Goal: Navigation & Orientation: Understand site structure

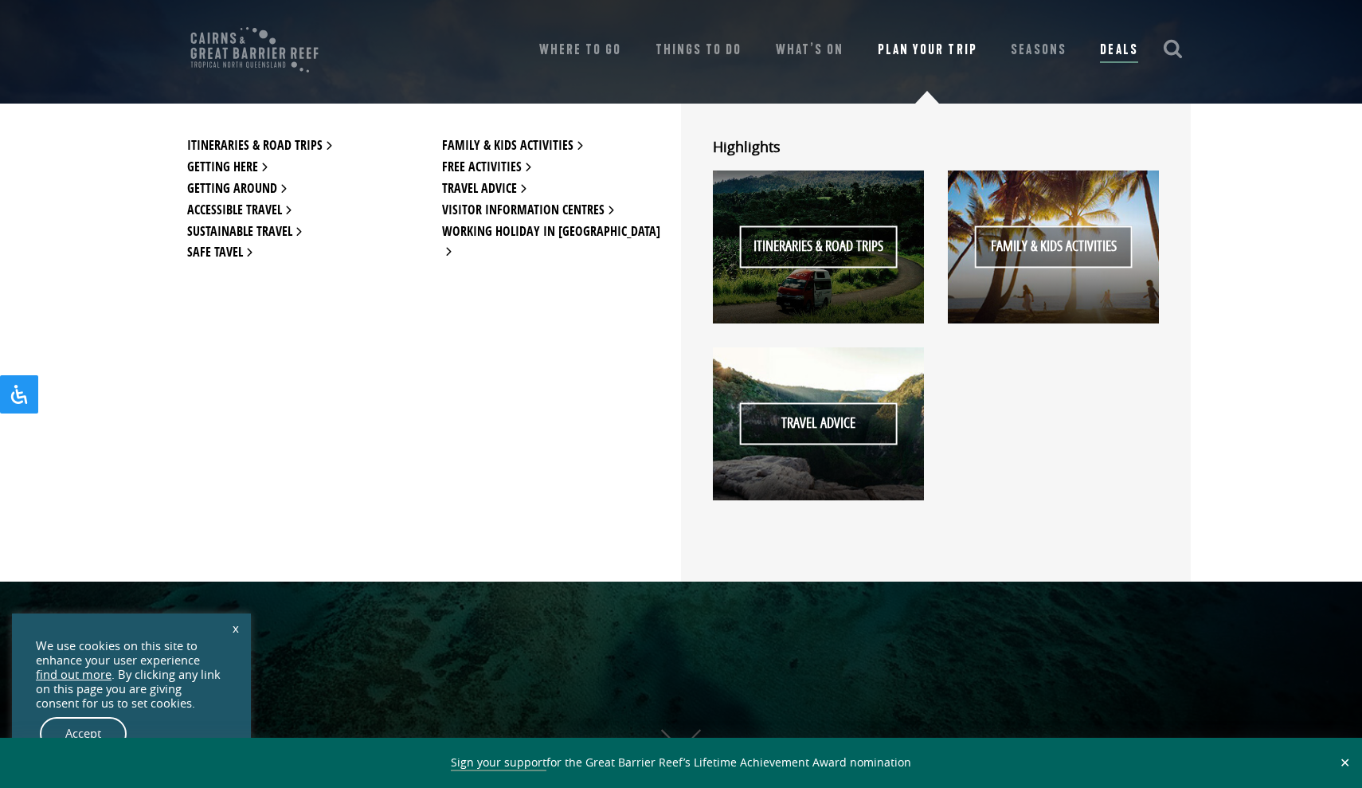
click at [1339, 206] on div "Itineraries & Road Trips Getting Here Getting Around Accessible Travel Sustaina…" at bounding box center [681, 343] width 1362 height 478
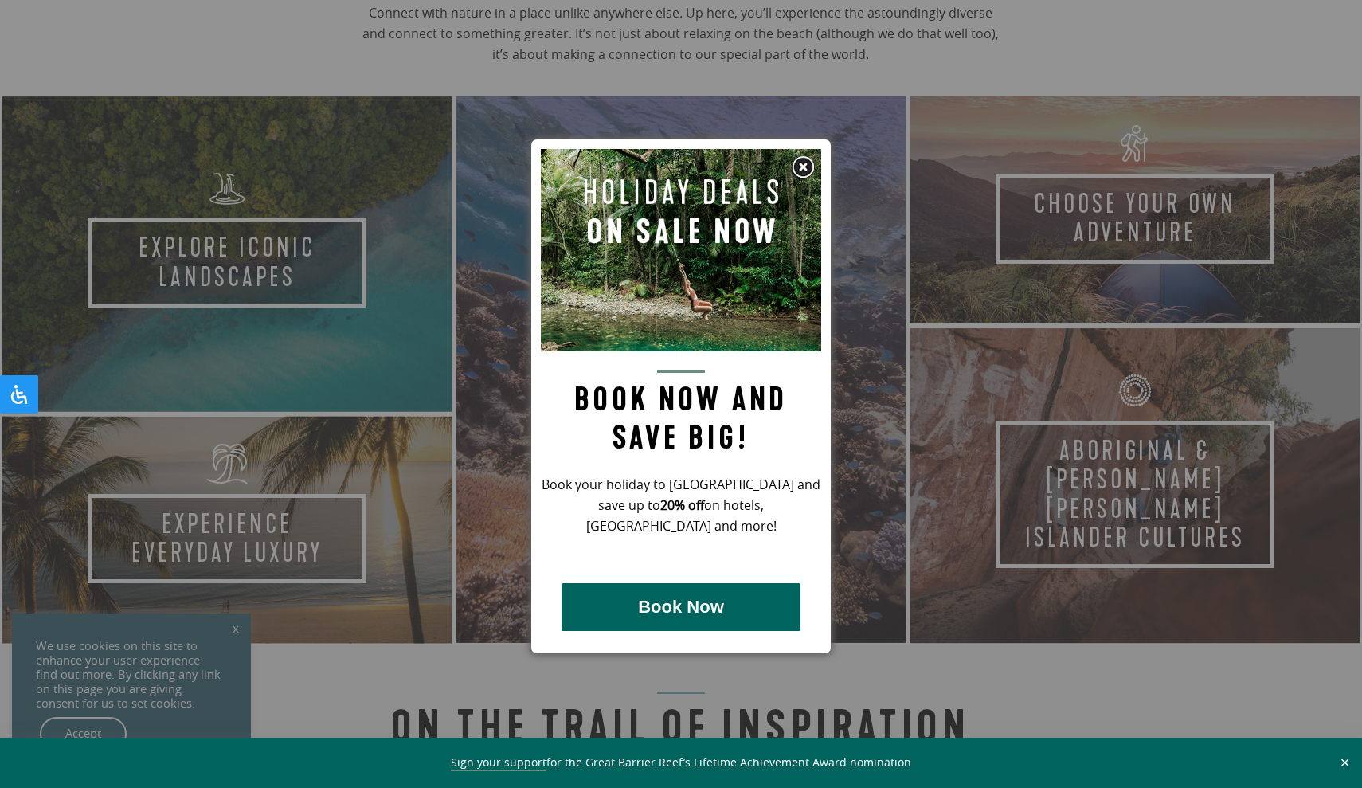
scroll to position [914, 0]
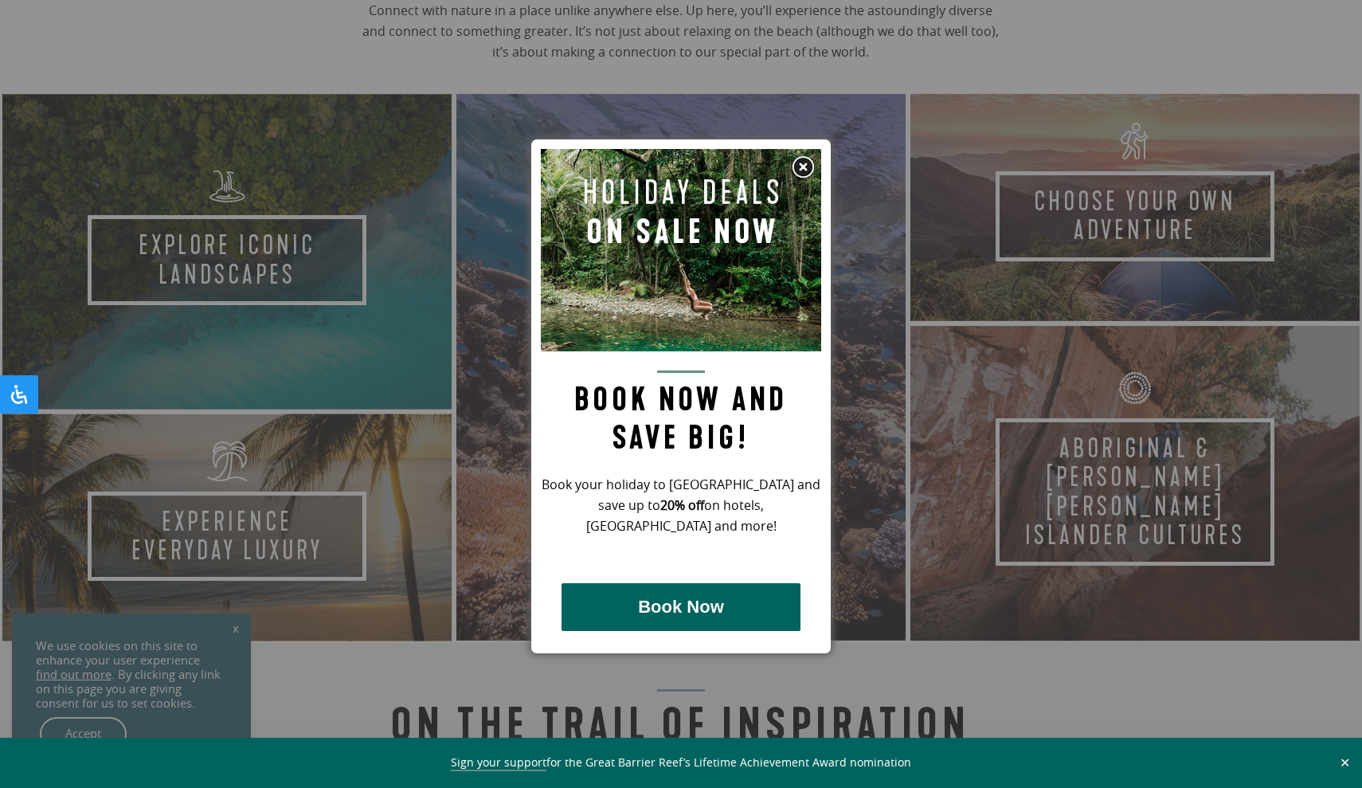
click at [802, 163] on img at bounding box center [803, 167] width 24 height 24
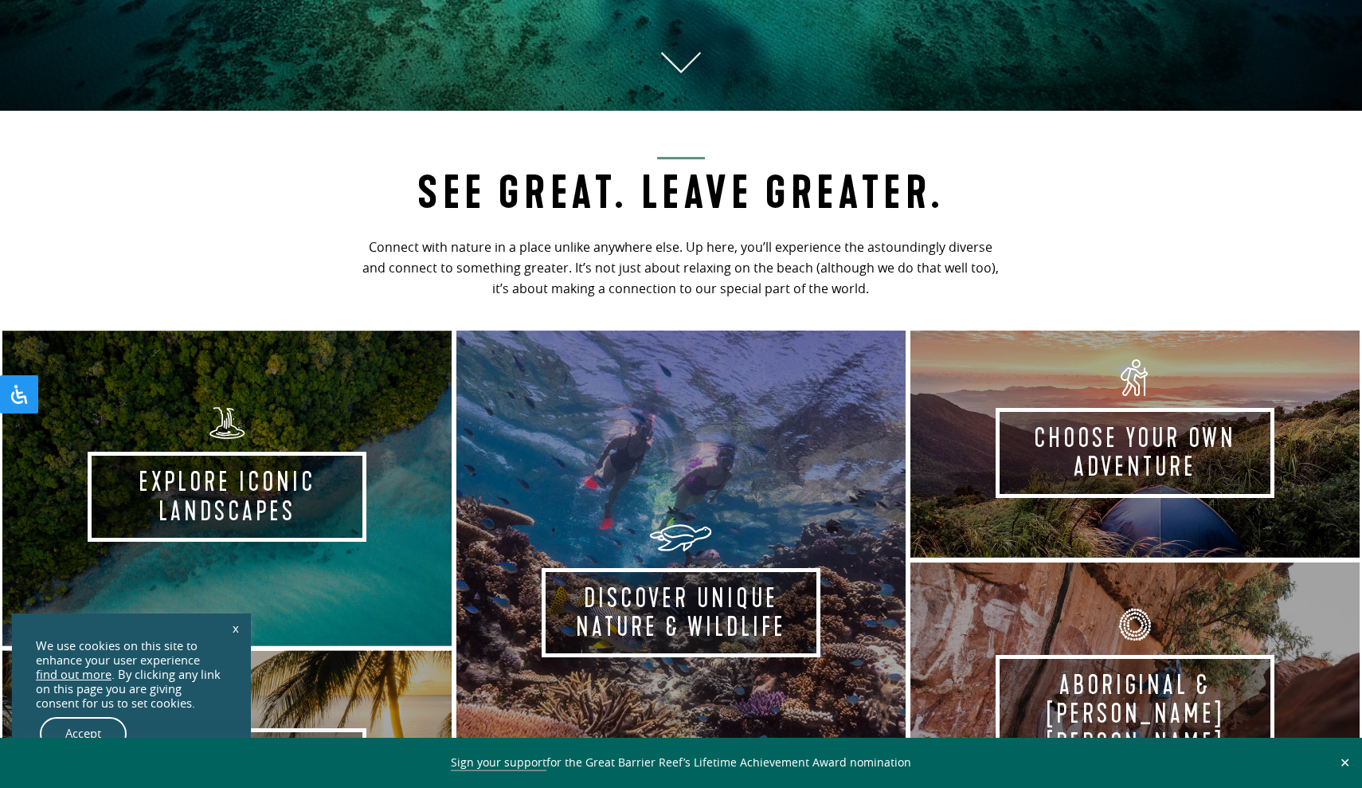
scroll to position [771, 0]
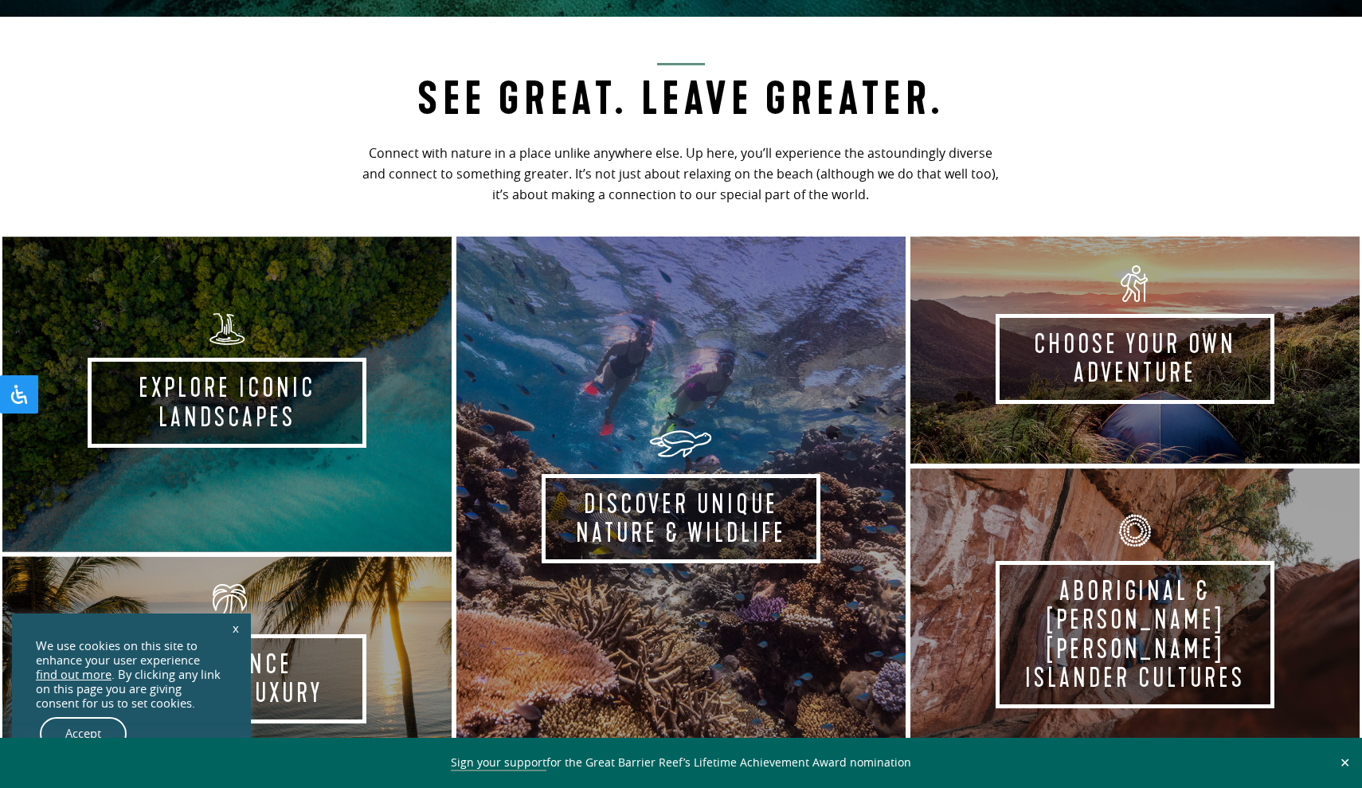
click at [682, 104] on h2 "See Great. Leave Greater." at bounding box center [681, 94] width 648 height 63
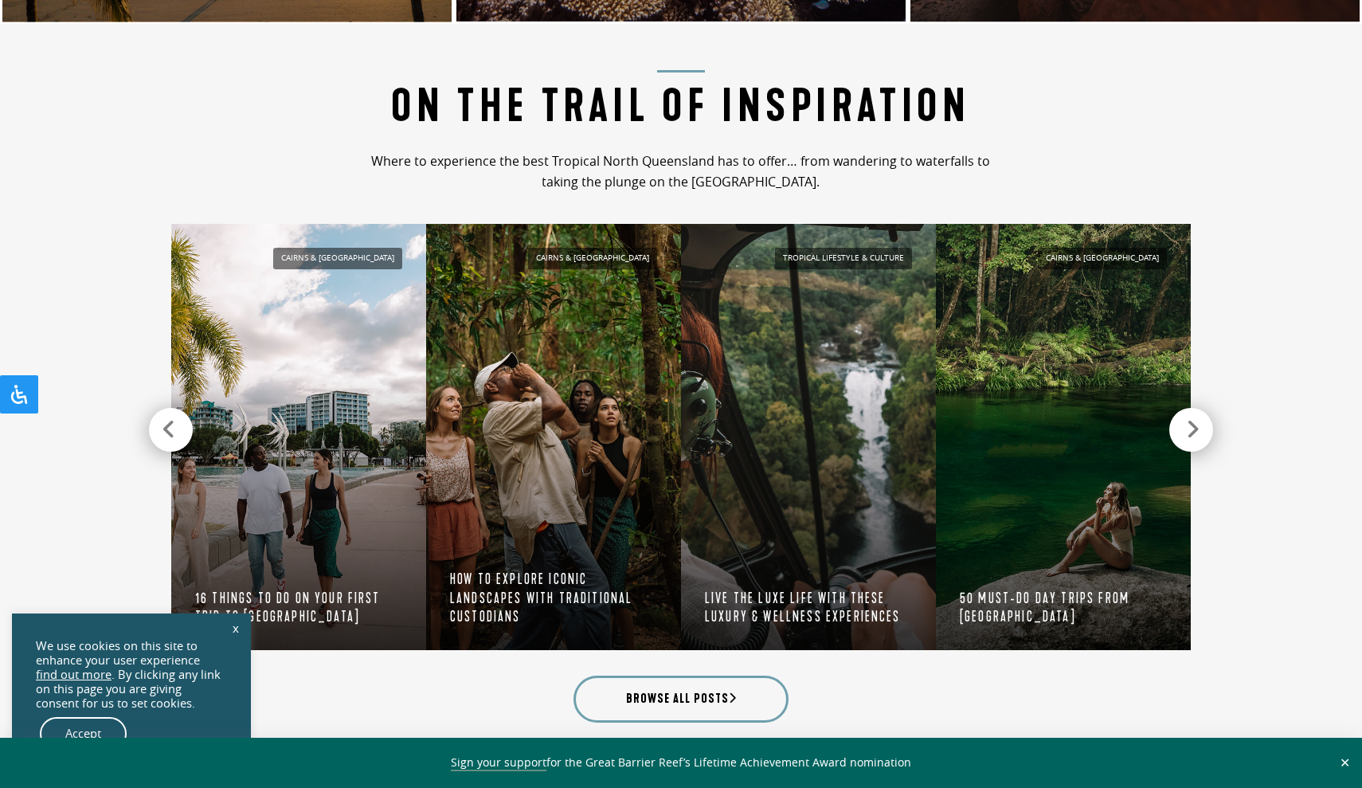
scroll to position [1534, 0]
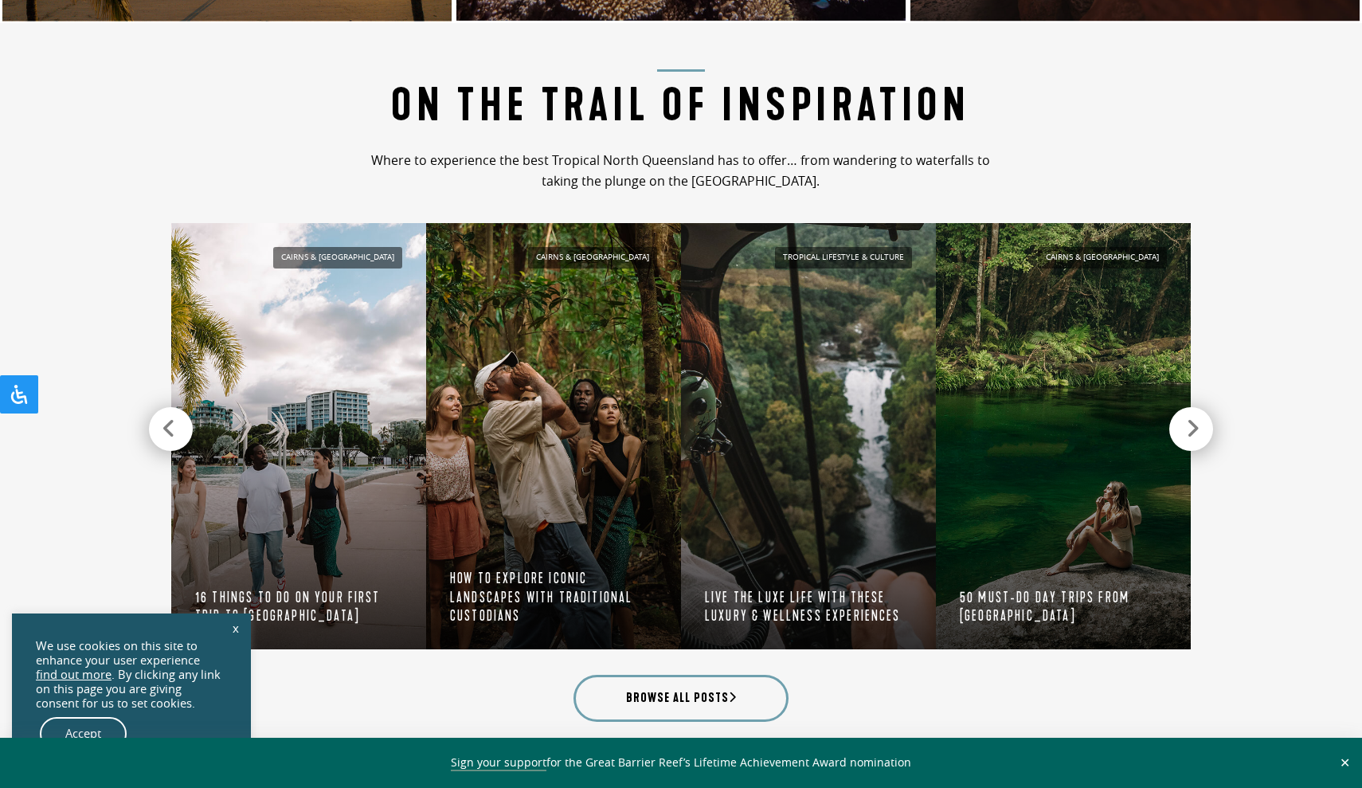
click at [563, 111] on h2 "On the Trail of Inspiration" at bounding box center [681, 100] width 648 height 63
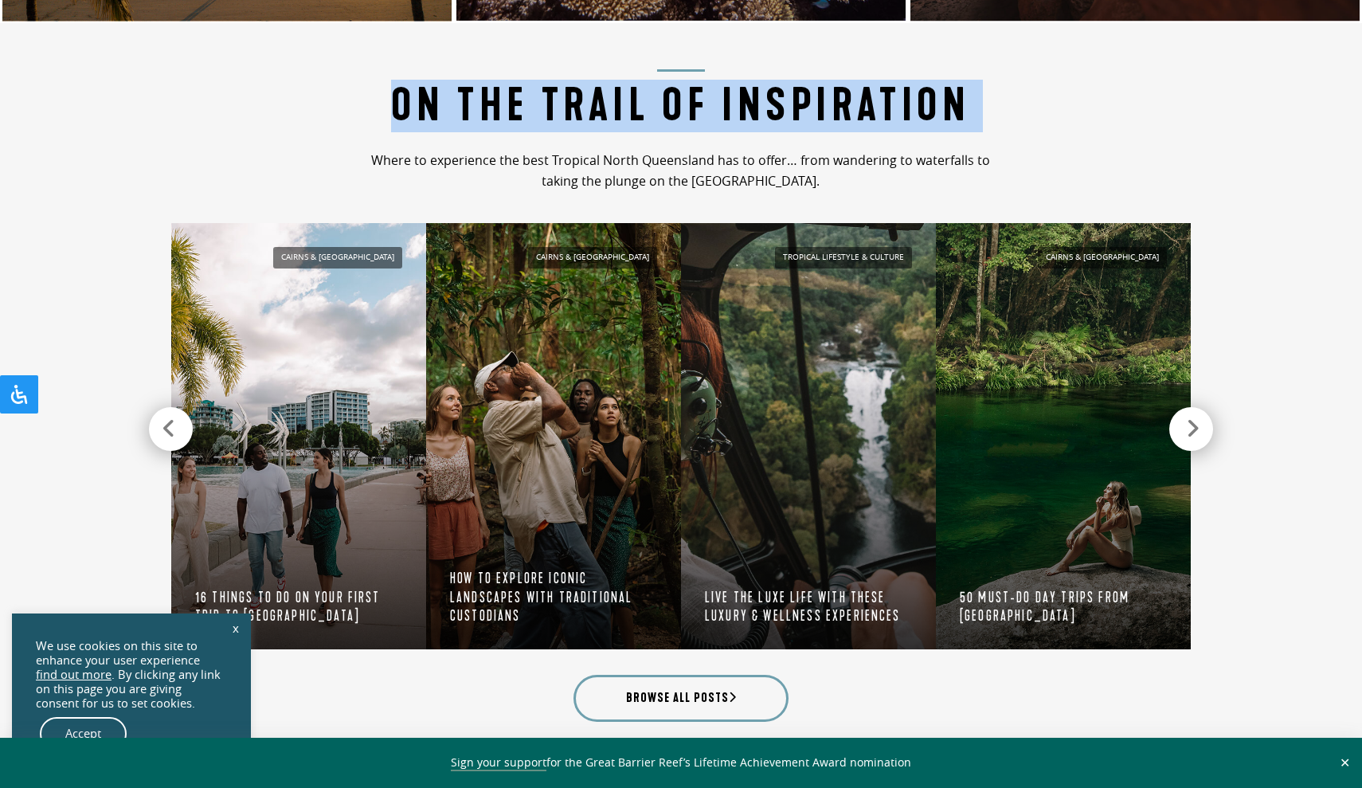
click at [563, 111] on h2 "On the Trail of Inspiration" at bounding box center [681, 100] width 648 height 63
click at [563, 110] on h2 "On the Trail of Inspiration" at bounding box center [681, 100] width 648 height 63
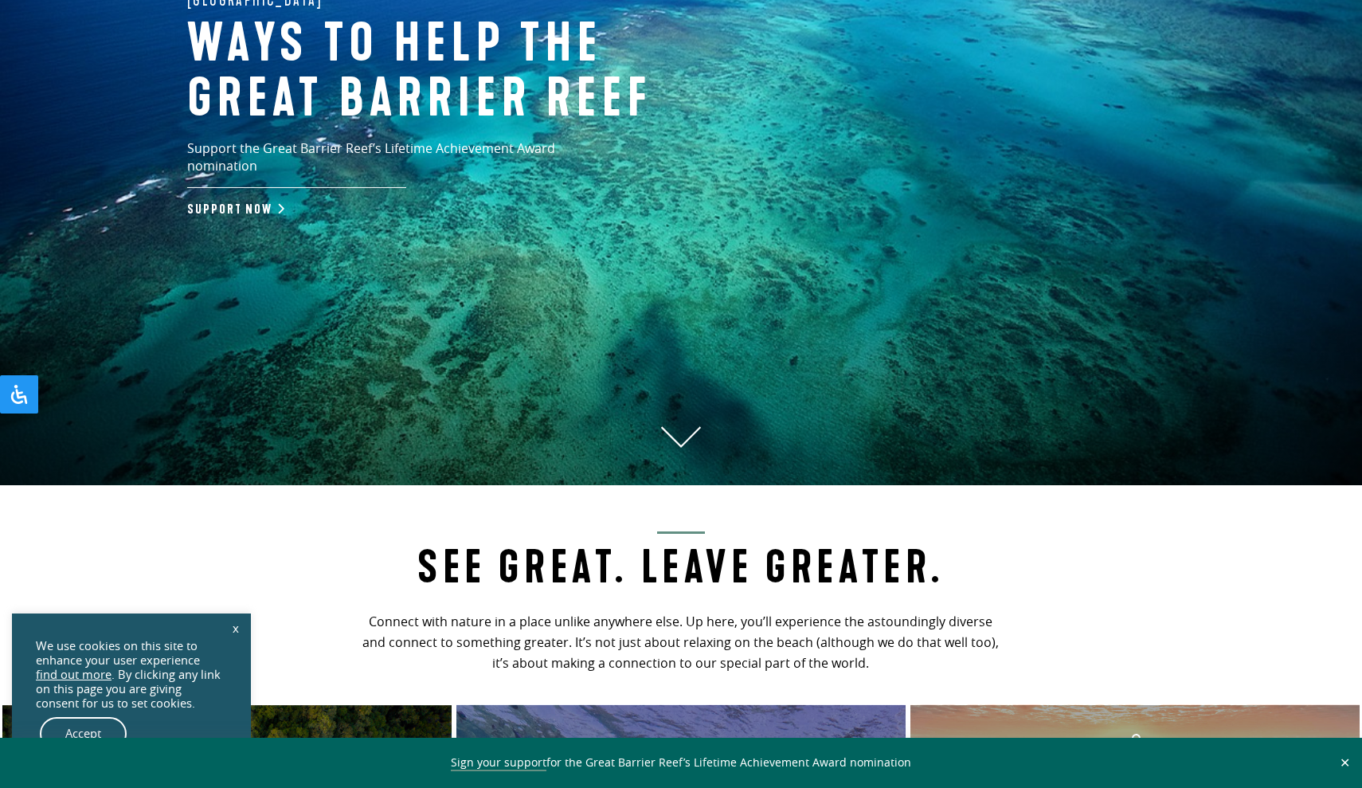
scroll to position [391, 0]
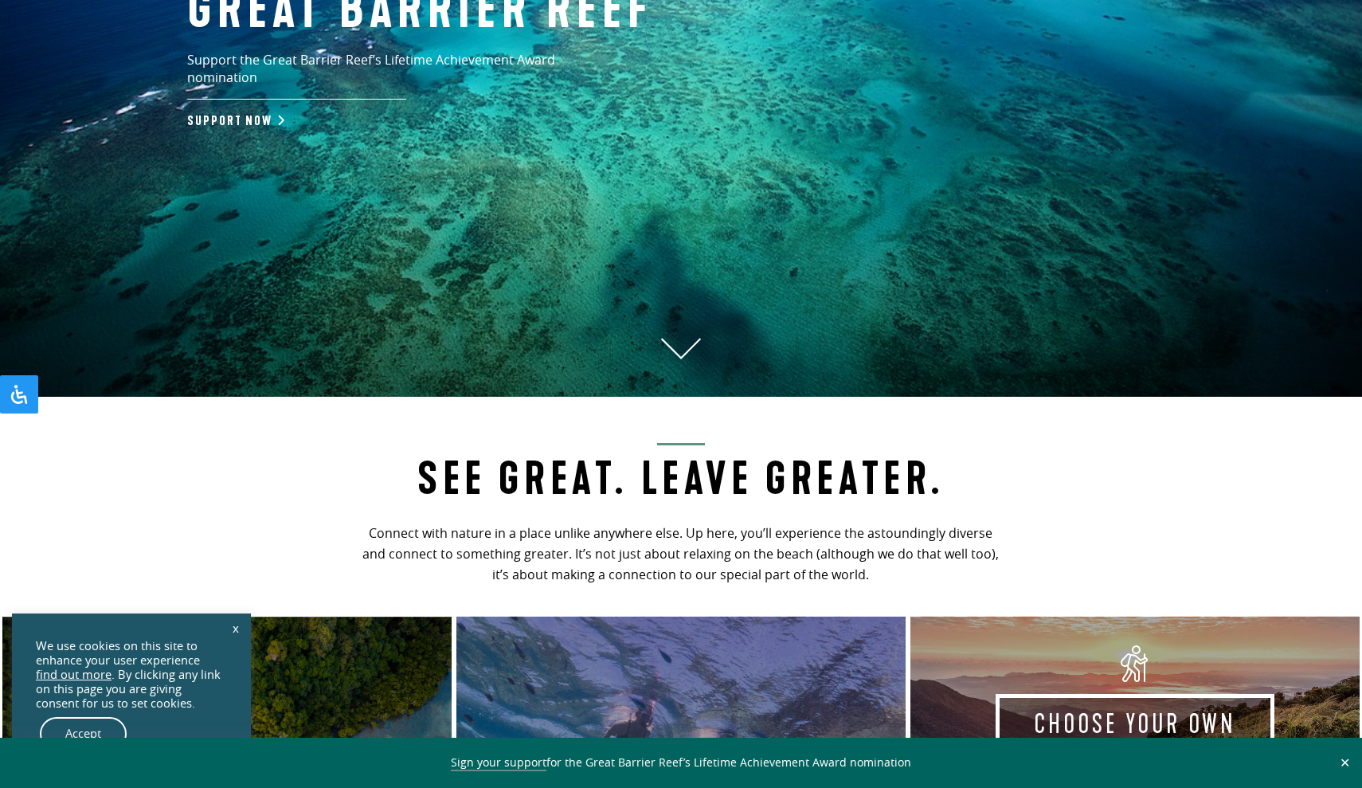
click at [683, 349] on icon at bounding box center [681, 349] width 40 height 22
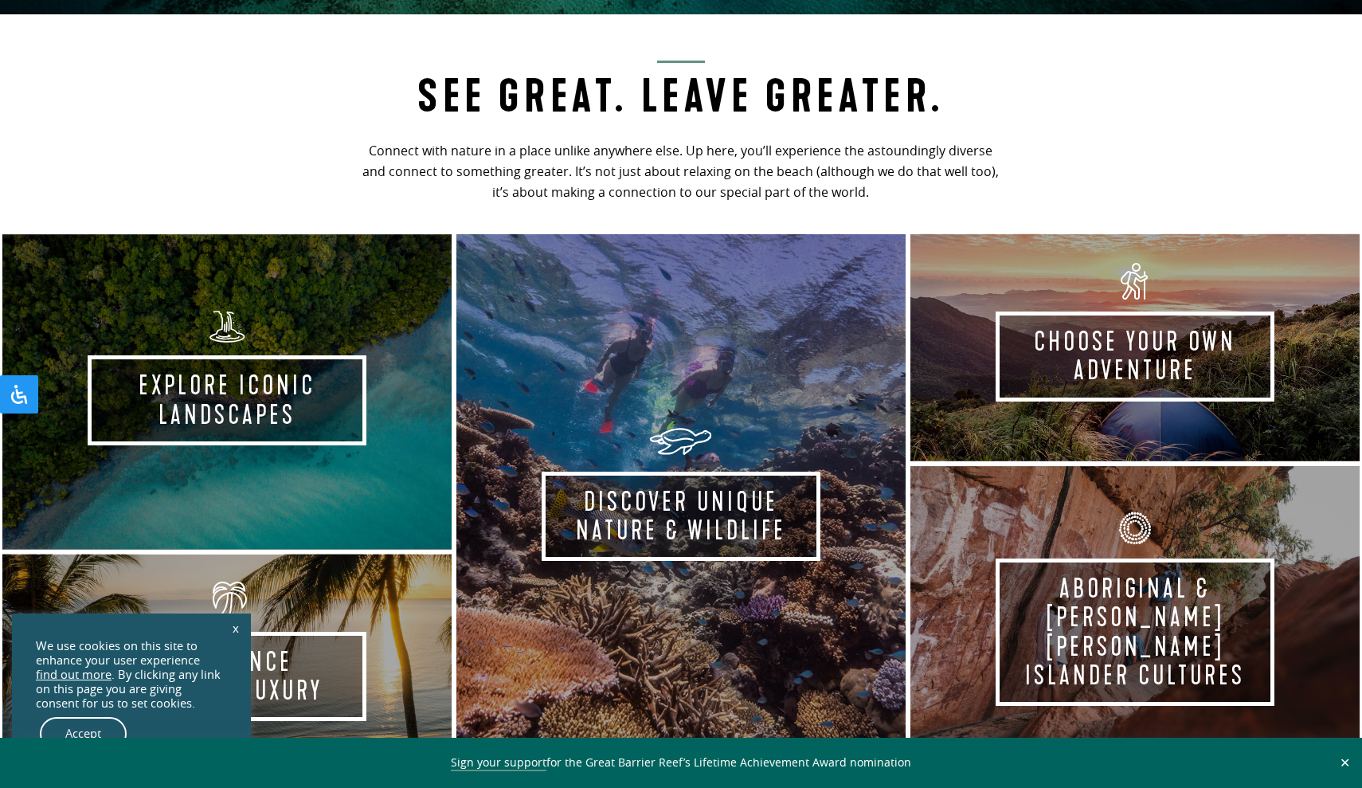
scroll to position [788, 0]
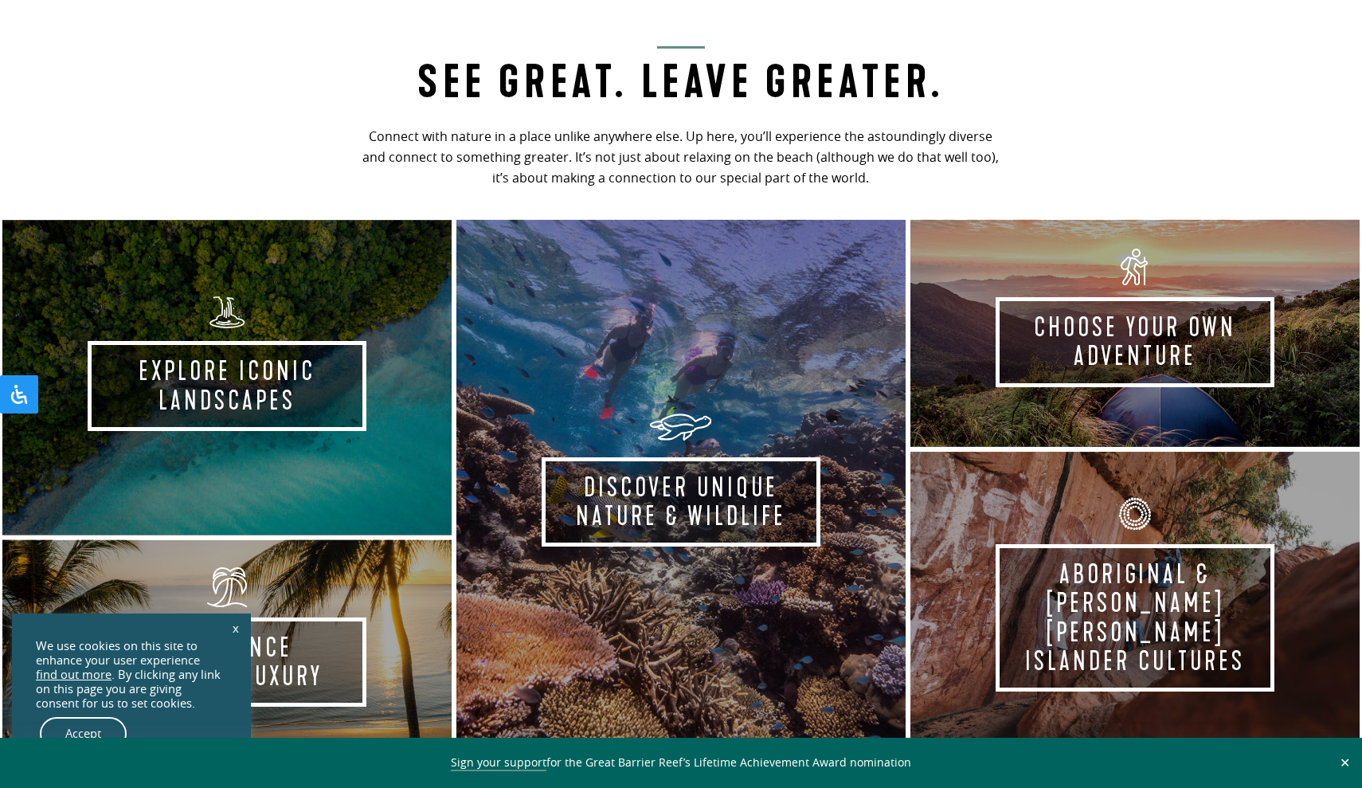
click at [742, 102] on h2 "See Great. Leave Greater." at bounding box center [681, 77] width 648 height 63
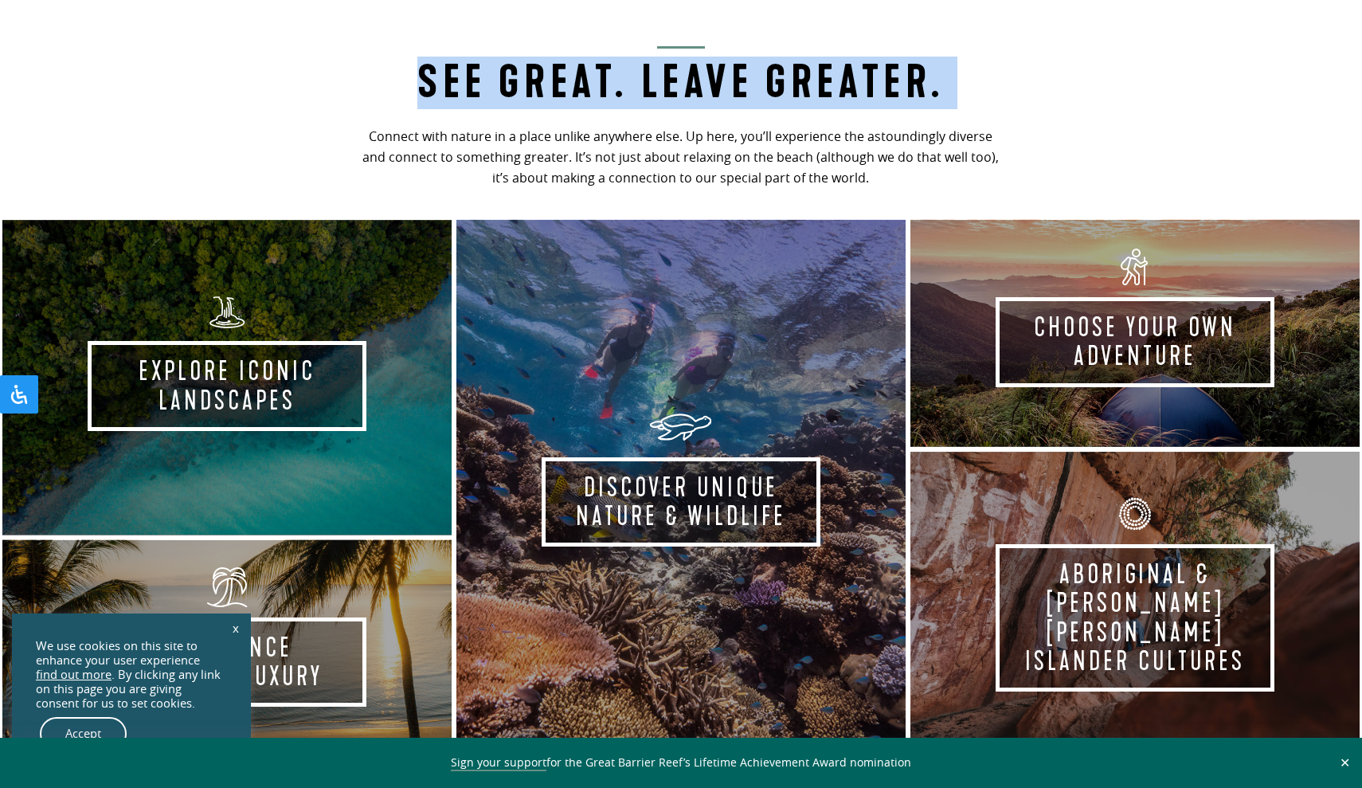
click at [742, 102] on h2 "See Great. Leave Greater." at bounding box center [681, 77] width 648 height 63
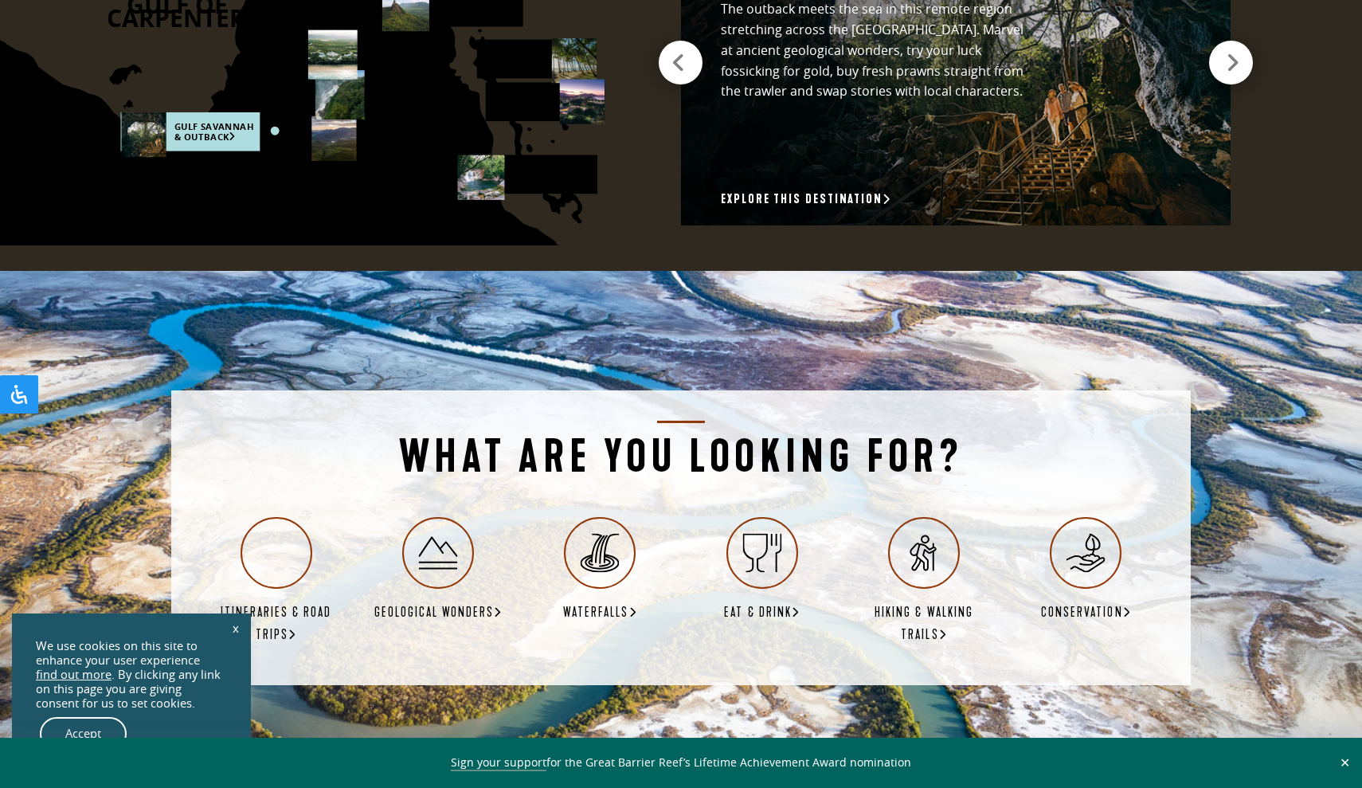
scroll to position [2645, 0]
click at [233, 629] on link "x" at bounding box center [236, 627] width 22 height 35
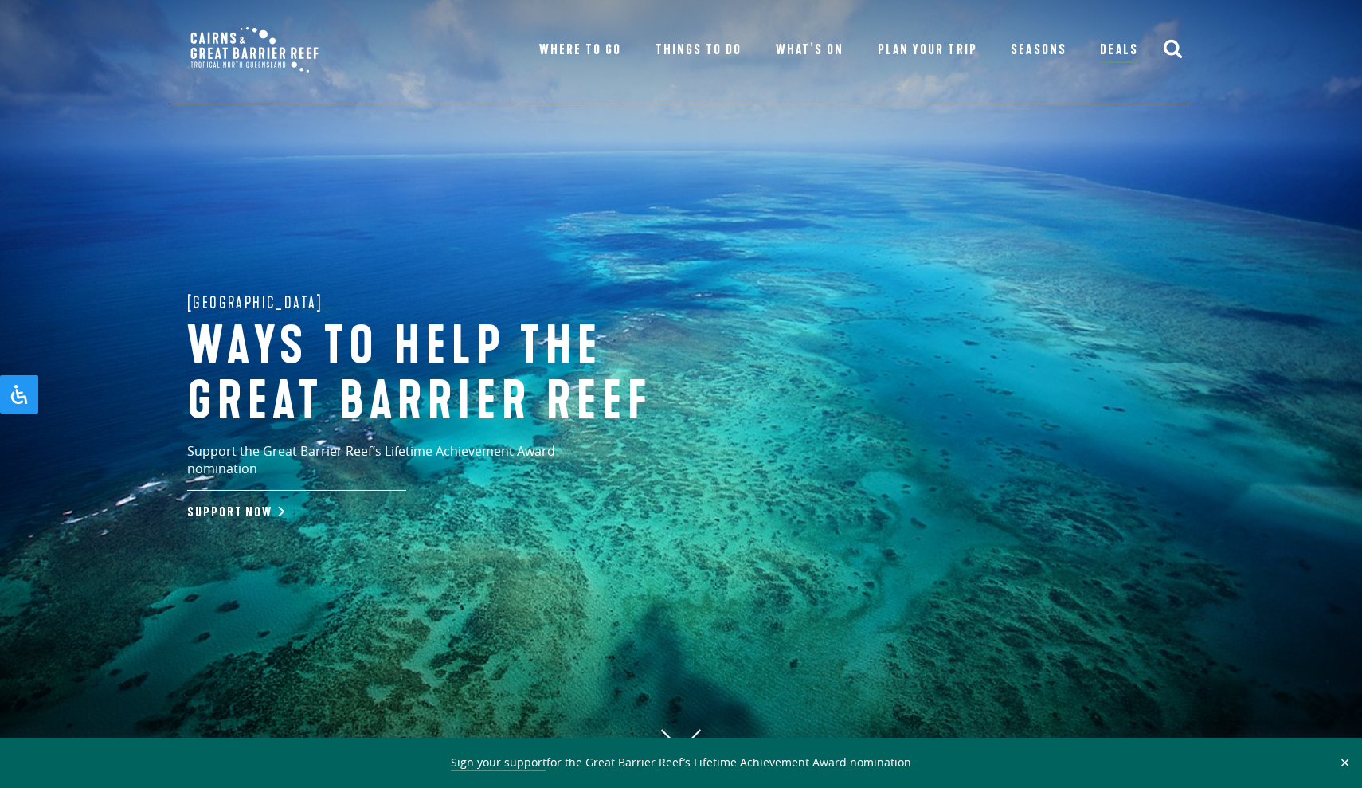
scroll to position [0, 0]
